Goal: Find specific page/section: Find specific page/section

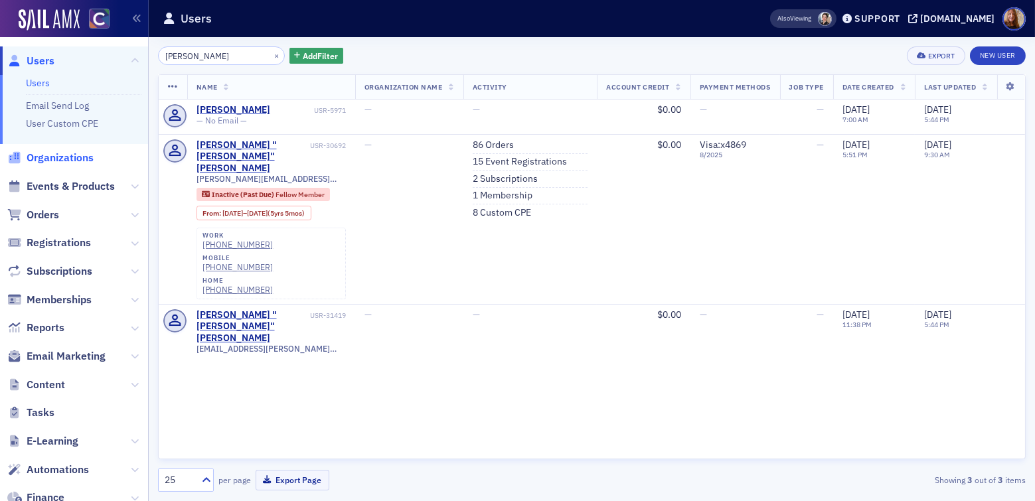
click at [60, 161] on span "Organizations" at bounding box center [60, 158] width 67 height 15
click at [62, 185] on span "Events & Products" at bounding box center [71, 186] width 88 height 15
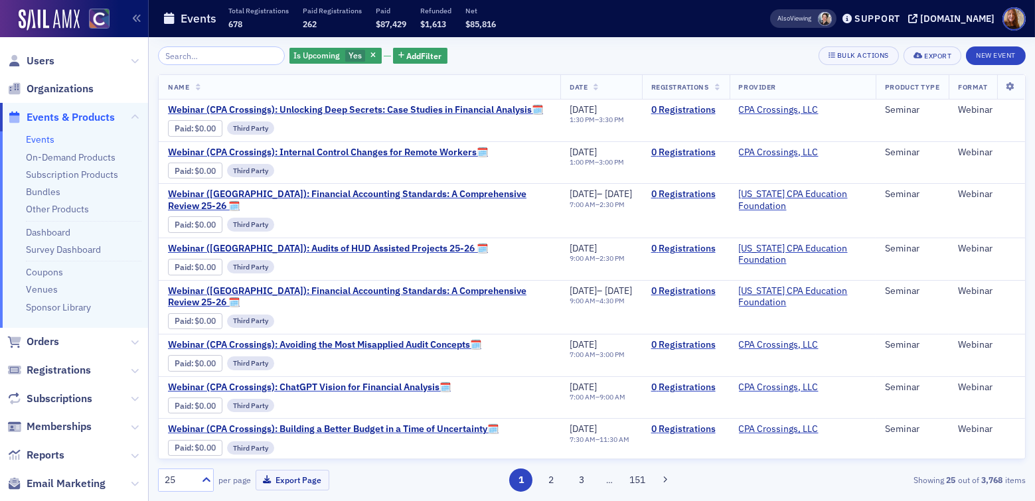
click at [207, 52] on input "search" at bounding box center [221, 55] width 127 height 19
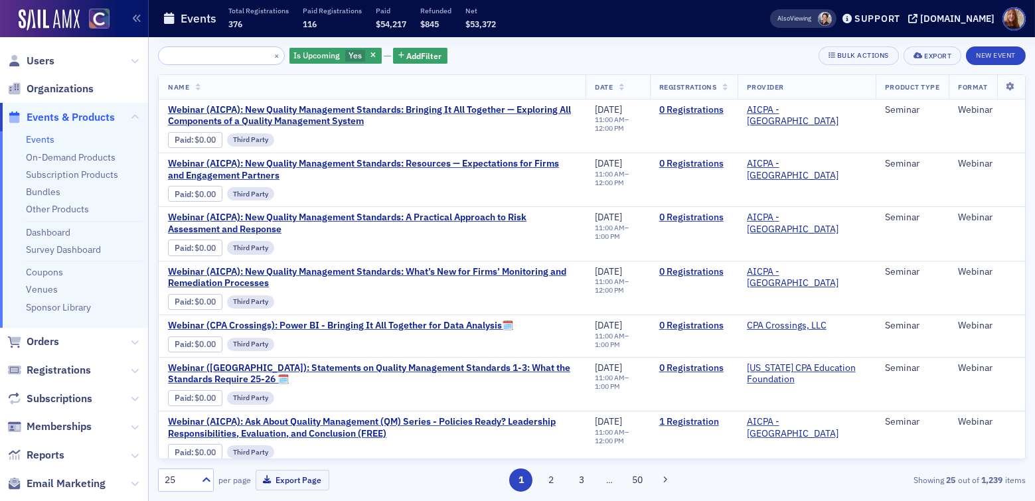
type input "New Quality Management Standards: Bringing It All Together — Exploring All Comp…"
click at [45, 135] on link "Events" at bounding box center [40, 139] width 29 height 12
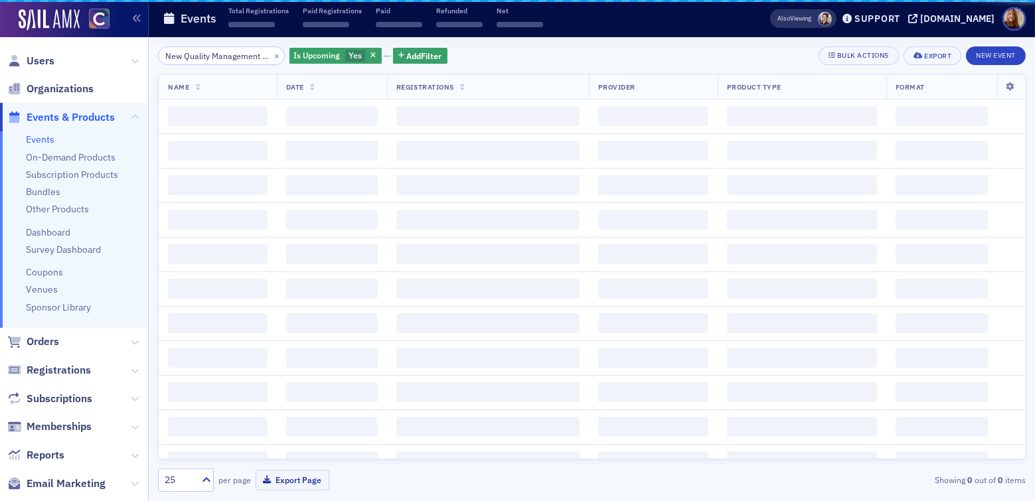
scroll to position [0, 359]
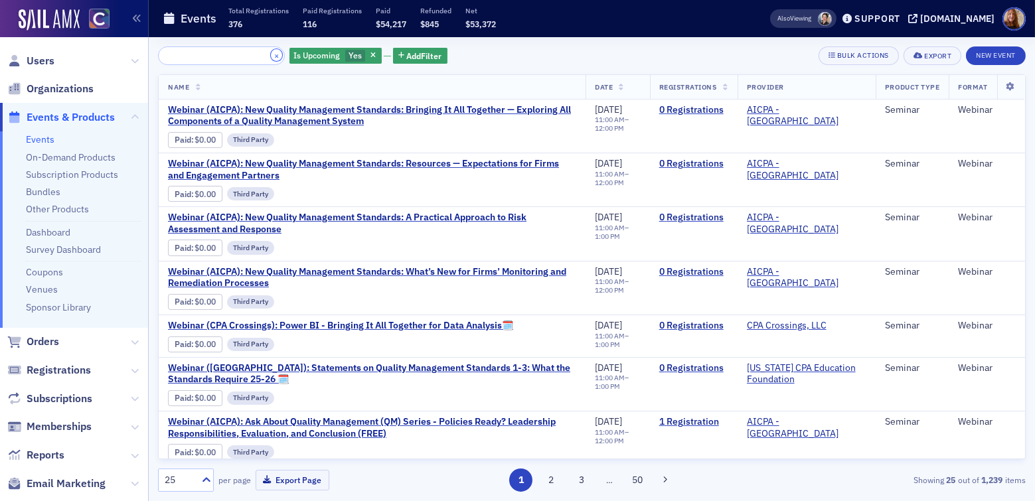
click at [271, 58] on button "×" at bounding box center [277, 55] width 12 height 12
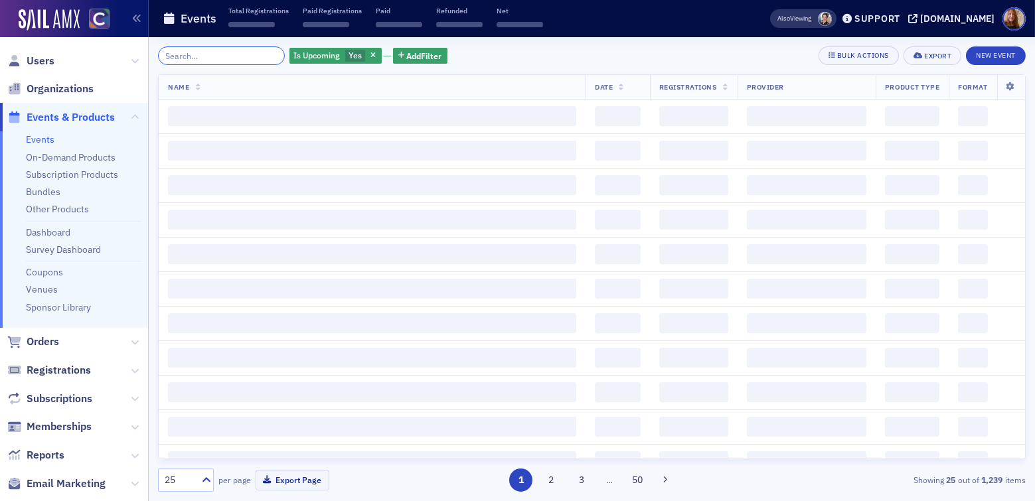
click at [226, 61] on input "search" at bounding box center [221, 55] width 127 height 19
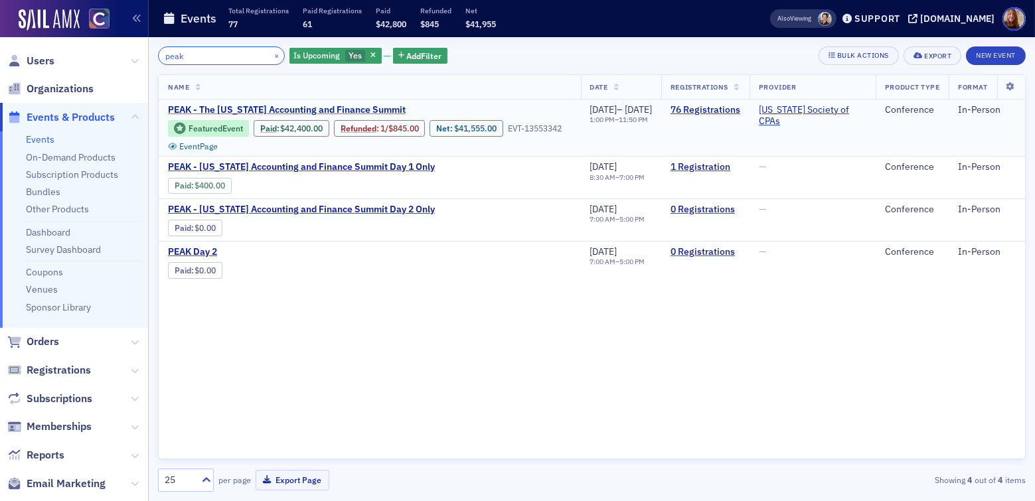
type input "peak"
click at [337, 105] on span "PEAK - The [US_STATE] Accounting and Finance Summit" at bounding box center [287, 110] width 238 height 12
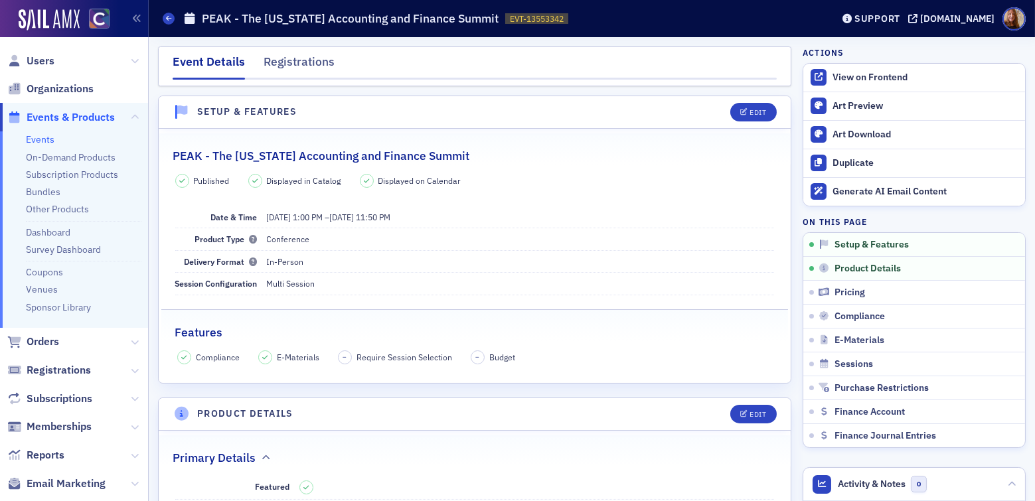
click at [40, 135] on link "Events" at bounding box center [40, 139] width 29 height 12
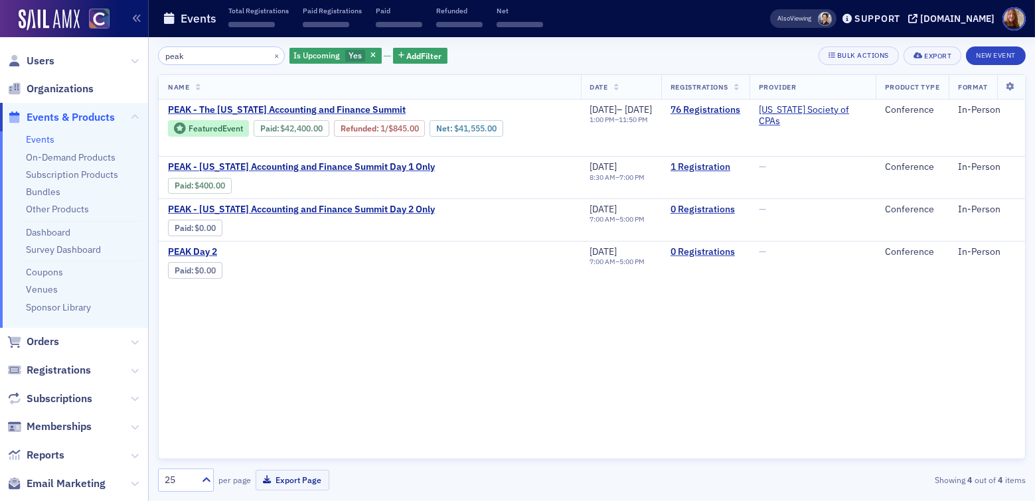
click at [201, 59] on input "peak" at bounding box center [221, 55] width 127 height 19
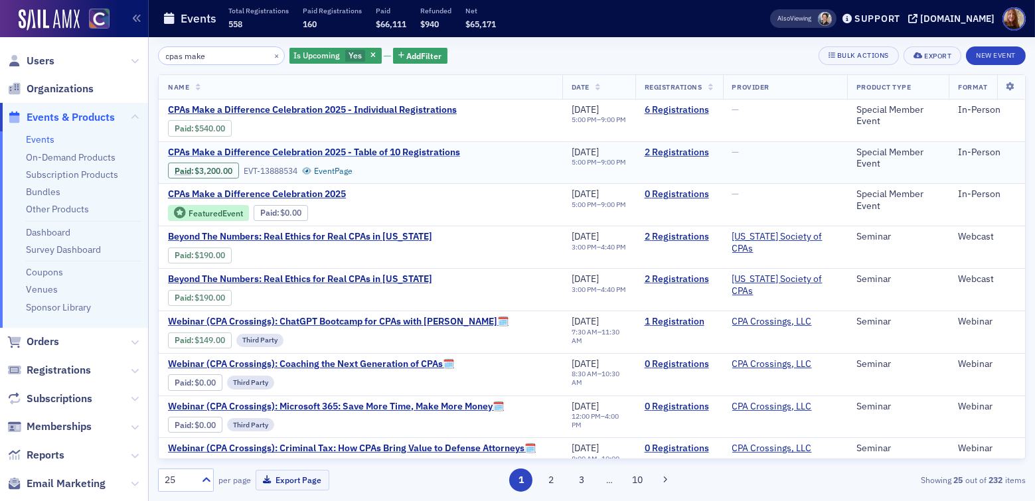
type input "cpas make"
click at [408, 151] on span "CPAs Make a Difference Celebration 2025 - Table of 10 Registrations" at bounding box center [314, 153] width 292 height 12
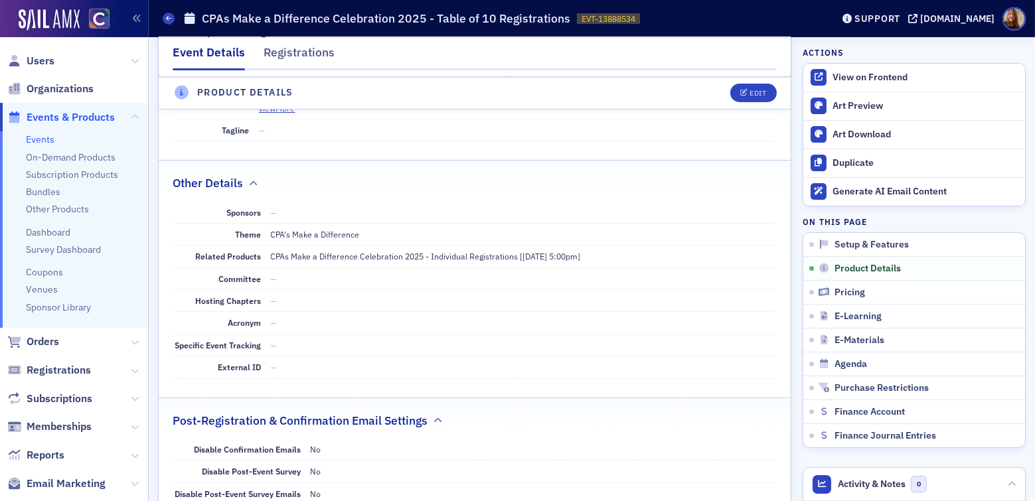
scroll to position [629, 0]
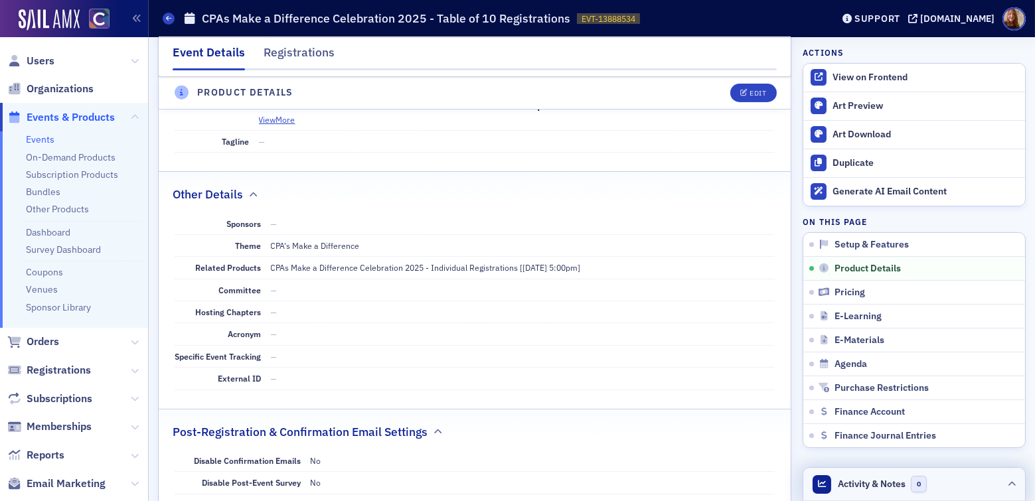
click at [960, 481] on header "Activity & Notes 0" at bounding box center [915, 484] width 222 height 33
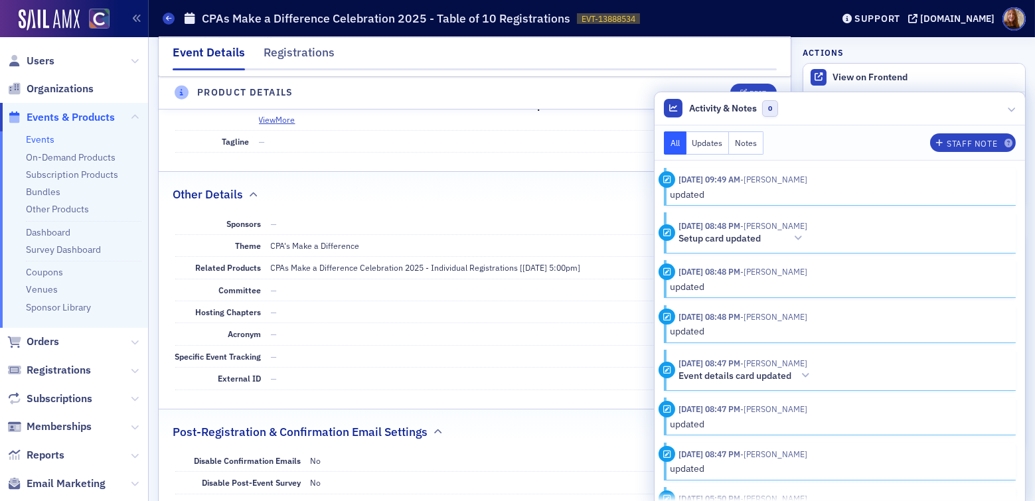
click at [732, 198] on div "updated" at bounding box center [839, 195] width 337 height 14
click at [858, 104] on header "Activity & Notes 0" at bounding box center [840, 108] width 371 height 33
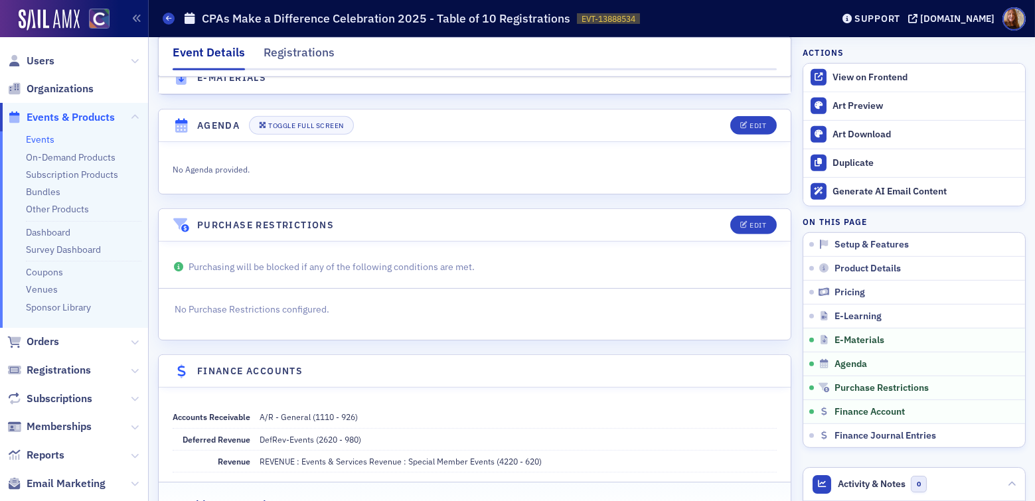
scroll to position [1229, 0]
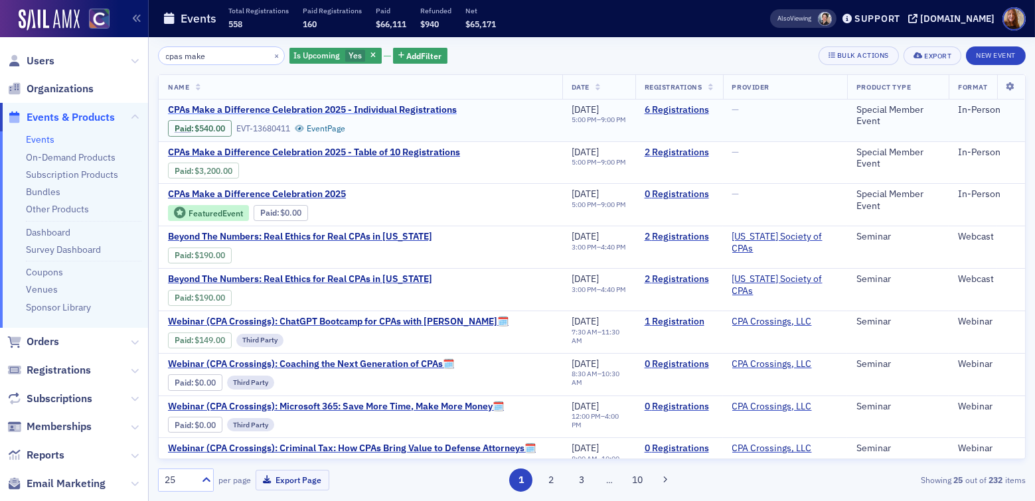
click at [353, 108] on span "CPAs Make a Difference Celebration 2025 - Individual Registrations" at bounding box center [312, 110] width 289 height 12
